Goal: Use online tool/utility: Utilize a website feature to perform a specific function

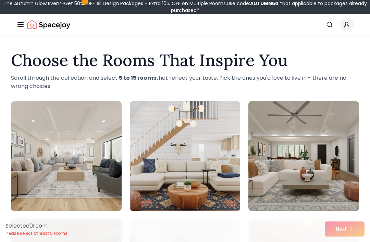
click at [348, 135] on img at bounding box center [304, 156] width 111 height 110
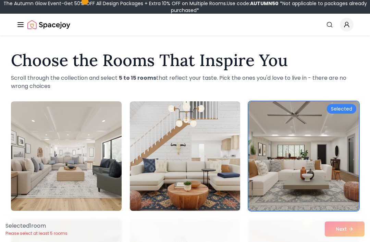
click at [356, 227] on div "Selected 1 room Please select at least 5 rooms Next" at bounding box center [185, 229] width 370 height 26
click at [353, 224] on div "Selected 1 room Please select at least 5 rooms Next" at bounding box center [185, 229] width 370 height 26
click at [348, 231] on div "Selected 1 room Please select at least 5 rooms Next" at bounding box center [185, 229] width 370 height 26
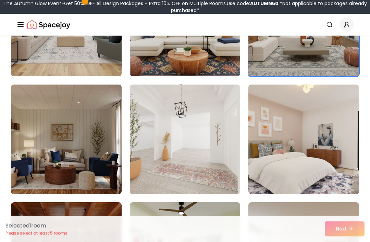
scroll to position [126, 0]
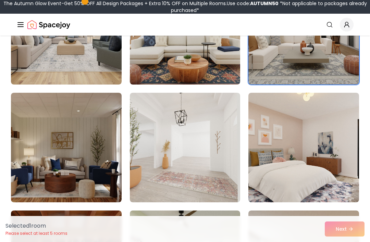
click at [216, 186] on img at bounding box center [185, 148] width 111 height 110
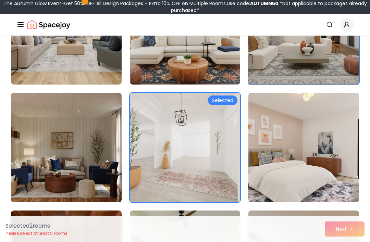
click at [352, 242] on div "Selected 2 room s Please select at least 5 rooms Next" at bounding box center [185, 229] width 370 height 26
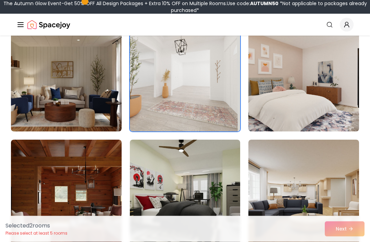
scroll to position [203, 0]
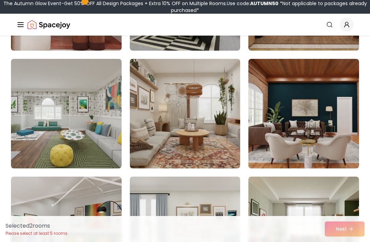
click at [335, 130] on img at bounding box center [304, 114] width 111 height 110
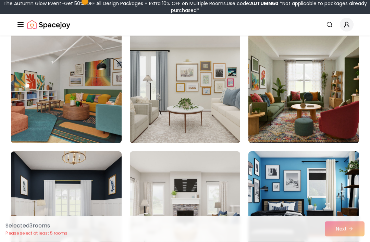
scroll to position [543, 0]
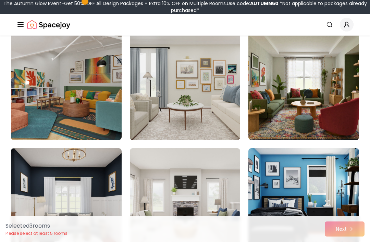
click at [217, 205] on img at bounding box center [185, 203] width 111 height 110
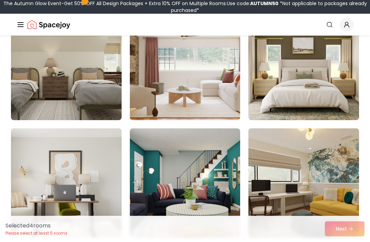
scroll to position [806, 0]
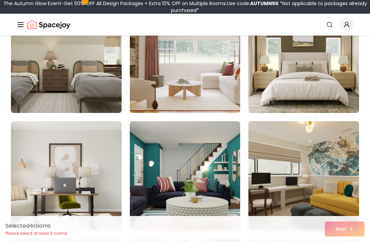
click at [327, 91] on img at bounding box center [304, 58] width 111 height 110
click at [339, 96] on img at bounding box center [304, 58] width 111 height 110
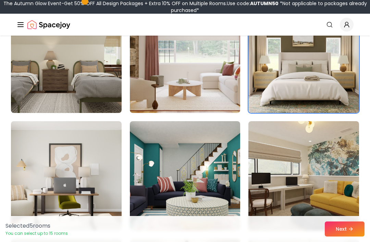
click at [342, 237] on button "Next" at bounding box center [345, 229] width 40 height 15
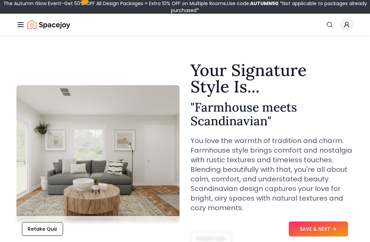
scroll to position [4, 0]
